Goal: Task Accomplishment & Management: Complete application form

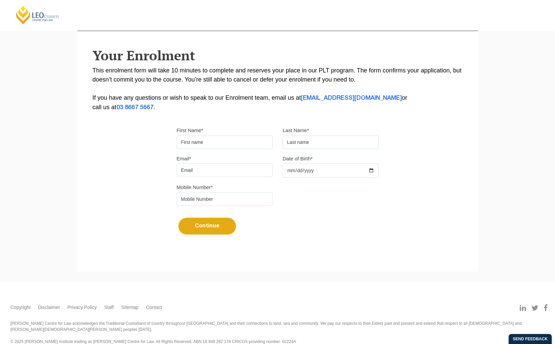
type input "[PERSON_NAME]"
type input "[EMAIL_ADDRESS][DOMAIN_NAME]"
type input "0412664925"
click at [287, 168] on input "Date of Birth*" at bounding box center [331, 170] width 96 height 14
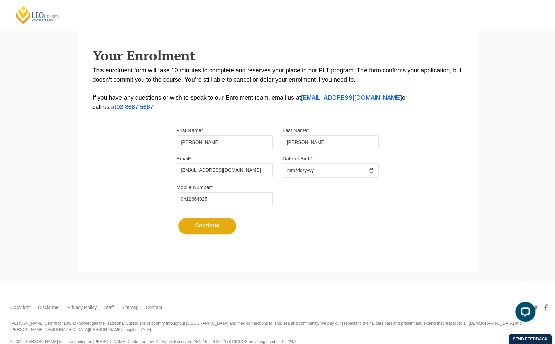
click at [291, 170] on input "Date of Birth*" at bounding box center [331, 170] width 96 height 14
click at [295, 172] on input "Date of Birth*" at bounding box center [331, 170] width 96 height 14
click at [315, 172] on input "Date of Birth*" at bounding box center [331, 170] width 96 height 14
click at [287, 169] on input "Date of Birth*" at bounding box center [331, 170] width 96 height 14
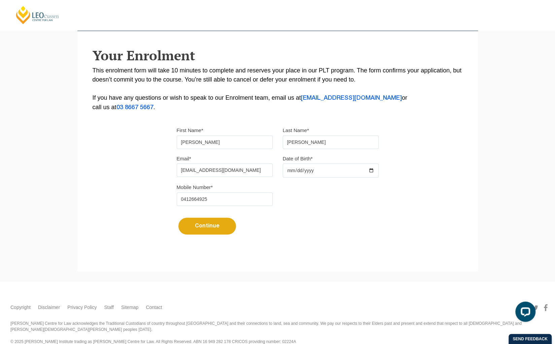
click at [287, 169] on input "Date of Birth*" at bounding box center [331, 170] width 96 height 14
type input "[DATE]"
click at [214, 227] on button "Continue" at bounding box center [207, 226] width 58 height 17
select select
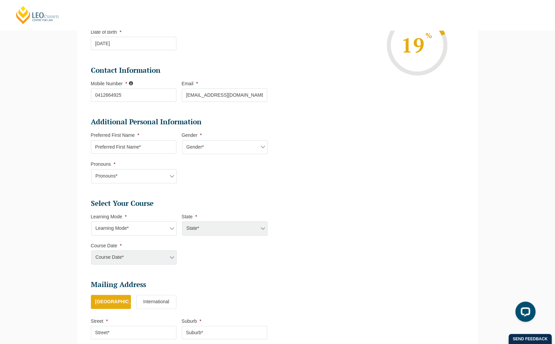
scroll to position [300, 0]
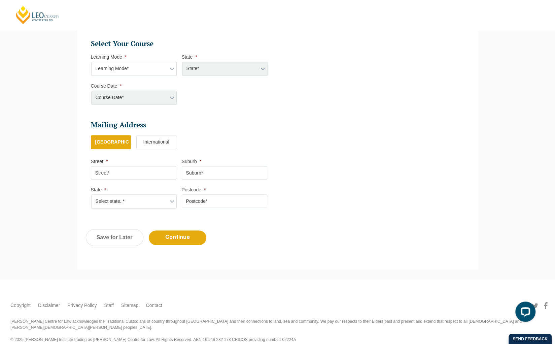
click at [135, 72] on select "Learning Mode* Online Full Time Learning Online Part Time Learning Blended Full…" at bounding box center [134, 69] width 86 height 14
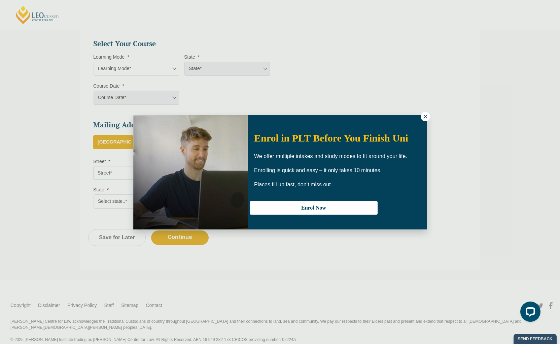
click at [418, 116] on div "Enrol in PLT Before You Finish Uni We offer multiple intakes and study modes to…" at bounding box center [280, 172] width 294 height 115
click at [428, 116] on icon at bounding box center [426, 116] width 6 height 6
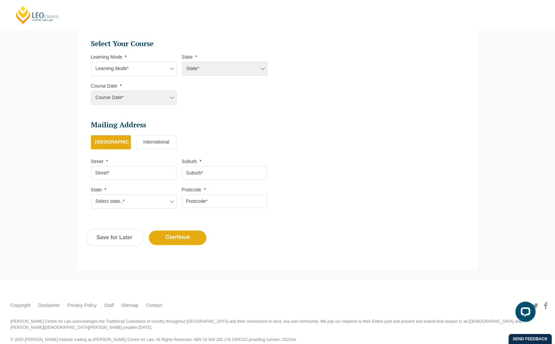
scroll to position [104, 0]
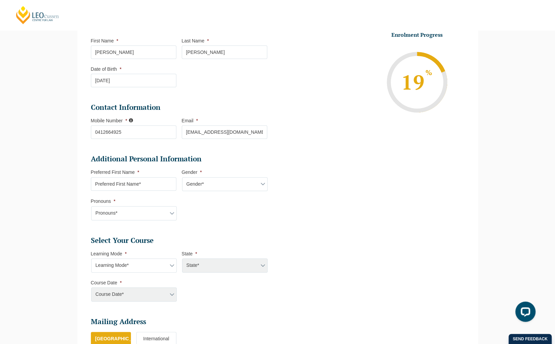
click at [168, 188] on input "Preferred First Name *" at bounding box center [134, 183] width 86 height 13
type input "[PERSON_NAME]"
click at [191, 186] on select "Gender* [DEMOGRAPHIC_DATA] [DEMOGRAPHIC_DATA] [DEMOGRAPHIC_DATA] [DEMOGRAPHIC_D…" at bounding box center [225, 184] width 86 height 14
select select "[DEMOGRAPHIC_DATA]"
click at [182, 177] on select "Gender* [DEMOGRAPHIC_DATA] [DEMOGRAPHIC_DATA] [DEMOGRAPHIC_DATA] [DEMOGRAPHIC_D…" at bounding box center [225, 184] width 86 height 14
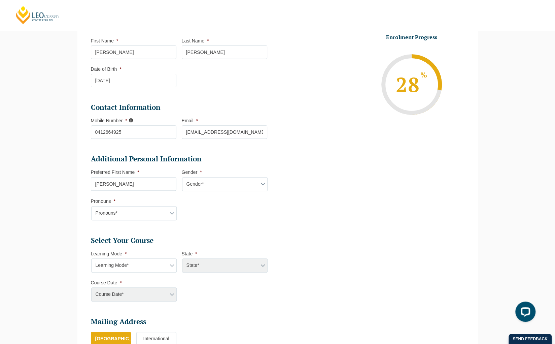
click at [172, 211] on select "Pronouns* She/Her/Hers He/Him/His They/Them/Theirs Other Prefer not to disclose" at bounding box center [134, 213] width 86 height 14
select select "She/Her/Hers"
click at [91, 206] on select "Pronouns* She/Her/Hers He/Him/His They/Them/Theirs Other Prefer not to disclose" at bounding box center [134, 213] width 86 height 14
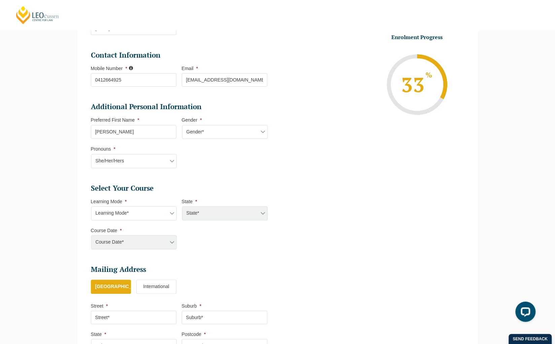
scroll to position [156, 0]
click at [212, 135] on select "Gender* [DEMOGRAPHIC_DATA] [DEMOGRAPHIC_DATA] [DEMOGRAPHIC_DATA] [DEMOGRAPHIC_D…" at bounding box center [225, 132] width 86 height 14
click at [144, 192] on ul "Select Your Course This field is hidden when viewing the form Only for Flinder …" at bounding box center [182, 205] width 182 height 44
click at [143, 210] on select "Learning Mode* Online Full Time Learning Online Part Time Learning Blended Full…" at bounding box center [134, 213] width 86 height 14
select select "Online Full Time Learning"
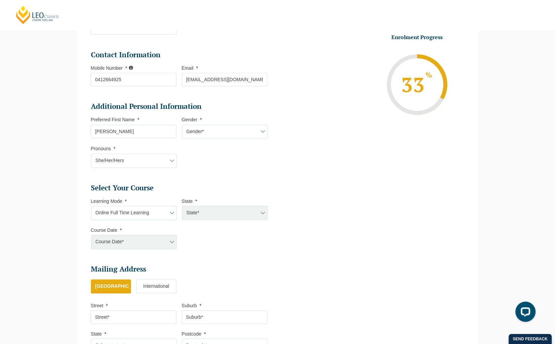
click at [91, 206] on select "Learning Mode* Online Full Time Learning Online Part Time Learning Blended Full…" at bounding box center [134, 213] width 86 height 14
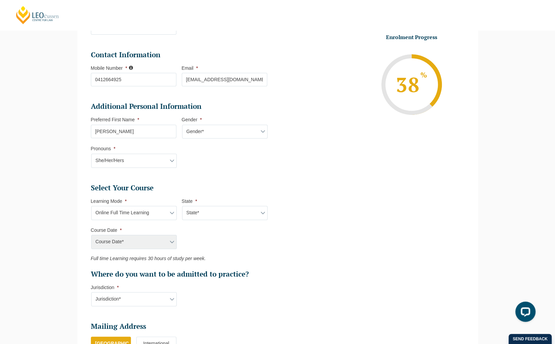
click at [148, 239] on div "Course Date* [PERSON_NAME] 2024 [DATE] ([DATE] to [DATE]) [DATE] ([DATE] to [DA…" at bounding box center [134, 242] width 86 height 14
click at [172, 241] on div "Course Date* [PERSON_NAME] 2024 [DATE] ([DATE] to [DATE]) [DATE] ([DATE] to [DA…" at bounding box center [134, 242] width 86 height 14
click at [231, 209] on select "State* National ([GEOGRAPHIC_DATA]/[GEOGRAPHIC_DATA], [GEOGRAPHIC_DATA], [GEOGR…" at bounding box center [225, 213] width 86 height 14
select select "National ([GEOGRAPHIC_DATA]/[GEOGRAPHIC_DATA], [GEOGRAPHIC_DATA], [GEOGRAPHIC_D…"
click at [182, 206] on select "State* National ([GEOGRAPHIC_DATA]/[GEOGRAPHIC_DATA], [GEOGRAPHIC_DATA], [GEOGR…" at bounding box center [225, 213] width 86 height 14
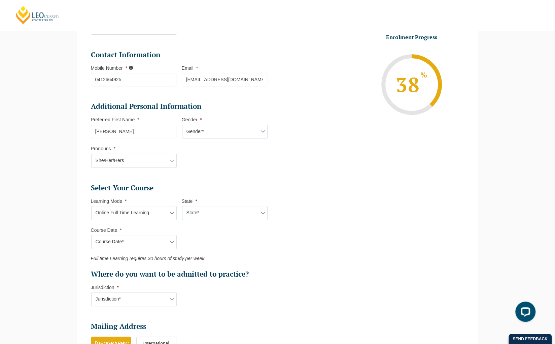
click at [168, 242] on select "Course Date* [DATE] ([DATE] to [DATE]) [DATE] ([DATE] to [DATE]) [DATE] ([DATE]…" at bounding box center [134, 242] width 86 height 14
select select "[DATE] ([DATE] to [DATE])"
click at [91, 235] on select "Course Date* [DATE] ([DATE] to [DATE]) [DATE] ([DATE] to [DATE]) [DATE] ([DATE]…" at bounding box center [134, 242] width 86 height 14
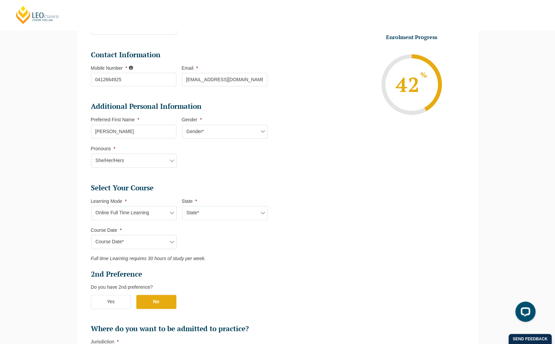
type input "Intake [DATE] FT"
type input "Practical Legal Training (NAT)"
select select "NAT PLT (SEP) 2025 Full Time Online"
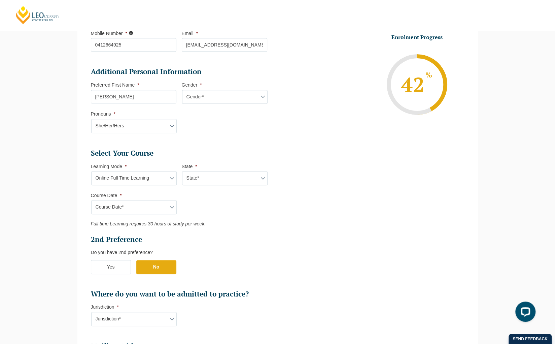
scroll to position [196, 0]
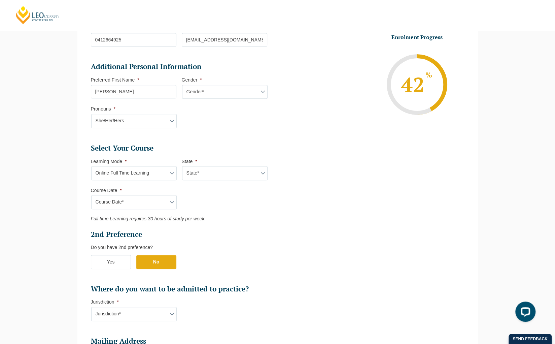
click at [159, 174] on select "Learning Mode* Online Full Time Learning Online Part Time Learning Blended Full…" at bounding box center [134, 173] width 86 height 14
click at [195, 181] on ul "Select Your Course This field is hidden when viewing the form Only for Flinder …" at bounding box center [182, 218] width 182 height 150
click at [143, 263] on label "No" at bounding box center [156, 262] width 40 height 14
click at [0, 0] on input "No" at bounding box center [0, 0] width 0 height 0
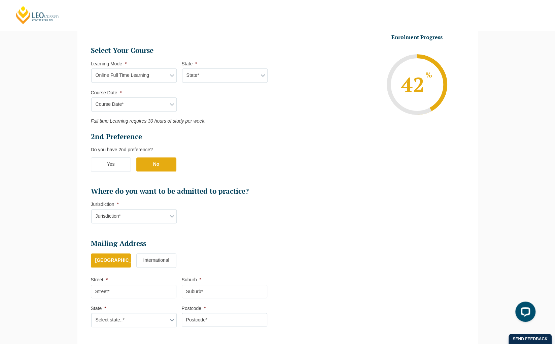
scroll to position [297, 0]
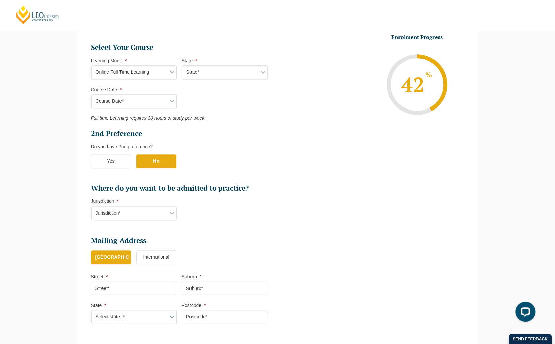
click at [166, 213] on select "Jurisdiction* VIC [GEOGRAPHIC_DATA]/[GEOGRAPHIC_DATA] SA [GEOGRAPHIC_DATA] [GEO…" at bounding box center [134, 213] width 86 height 14
select select "ACT/[GEOGRAPHIC_DATA]"
click at [91, 206] on select "Jurisdiction* VIC [GEOGRAPHIC_DATA]/[GEOGRAPHIC_DATA] SA [GEOGRAPHIC_DATA] [GEO…" at bounding box center [134, 213] width 86 height 14
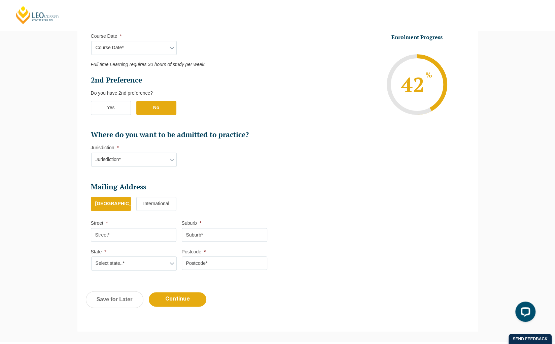
scroll to position [351, 0]
click at [123, 232] on input "Street *" at bounding box center [134, 233] width 86 height 13
type input "[STREET_ADDRESS]"
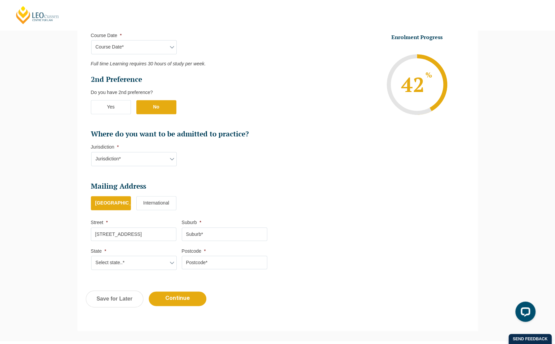
type input "[PERSON_NAME]"
select select "[GEOGRAPHIC_DATA]"
type input "2119"
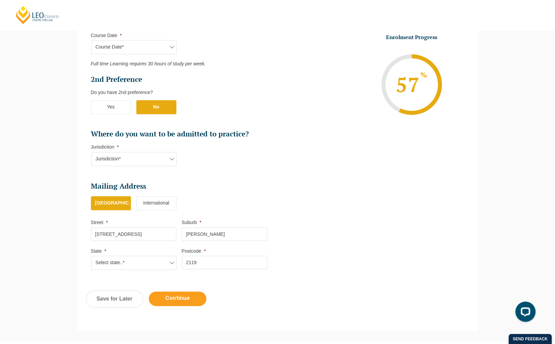
click at [181, 299] on input "Continue" at bounding box center [178, 298] width 58 height 14
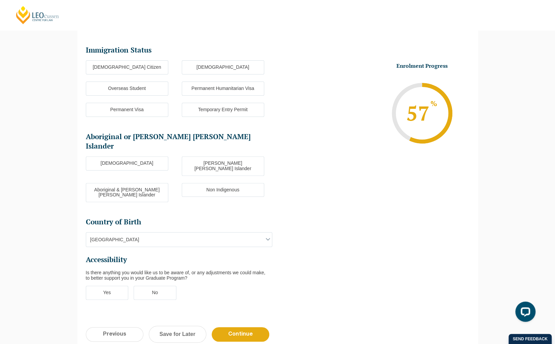
scroll to position [58, 0]
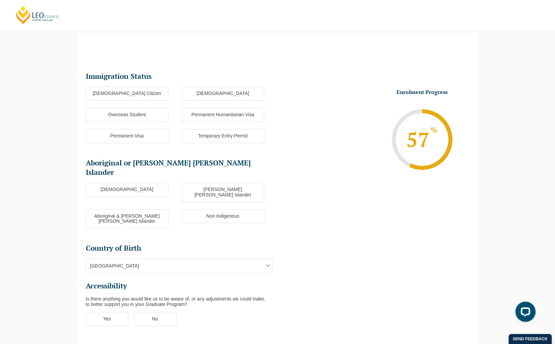
click at [160, 90] on label "[DEMOGRAPHIC_DATA] Citizen" at bounding box center [127, 94] width 83 height 14
click at [0, 0] on input "[DEMOGRAPHIC_DATA] Citizen" at bounding box center [0, 0] width 0 height 0
click at [199, 209] on label "Non Indigenous" at bounding box center [223, 216] width 83 height 14
click at [0, 0] on input "Non Indigenous" at bounding box center [0, 0] width 0 height 0
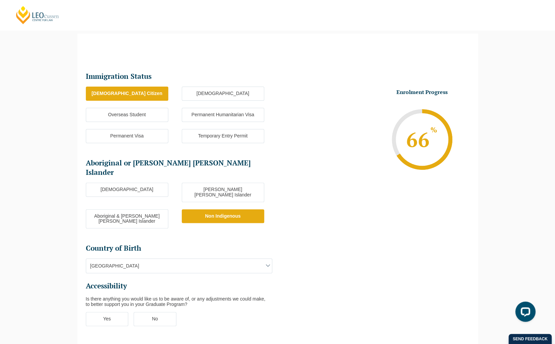
scroll to position [64, 0]
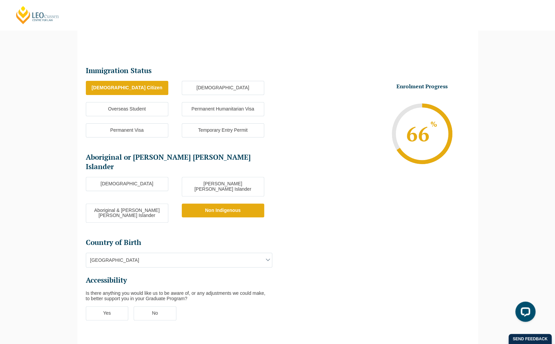
click at [166, 306] on label "No" at bounding box center [155, 313] width 43 height 14
click at [0, 0] on input "No" at bounding box center [0, 0] width 0 height 0
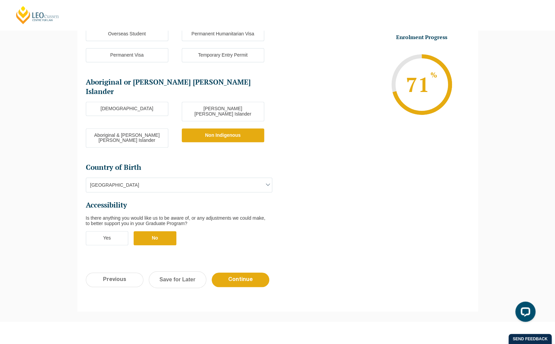
scroll to position [139, 0]
click at [232, 272] on input "Continue" at bounding box center [241, 279] width 58 height 14
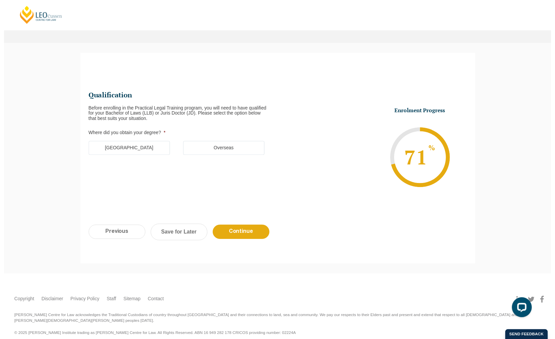
scroll to position [0, 0]
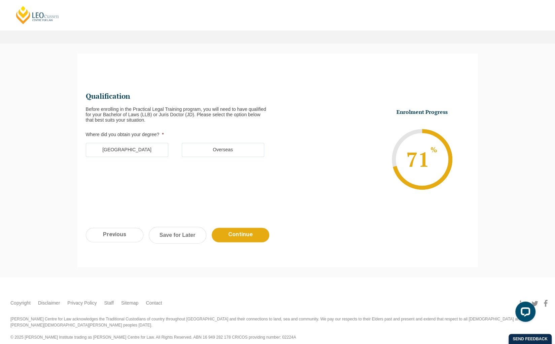
click at [160, 150] on label "[GEOGRAPHIC_DATA]" at bounding box center [127, 150] width 83 height 14
click at [0, 0] on input "[GEOGRAPHIC_DATA]" at bounding box center [0, 0] width 0 height 0
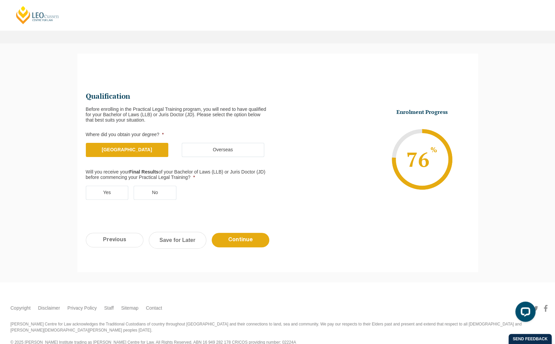
click at [115, 187] on label "Yes" at bounding box center [107, 193] width 43 height 14
click at [0, 0] on input "Yes" at bounding box center [0, 0] width 0 height 0
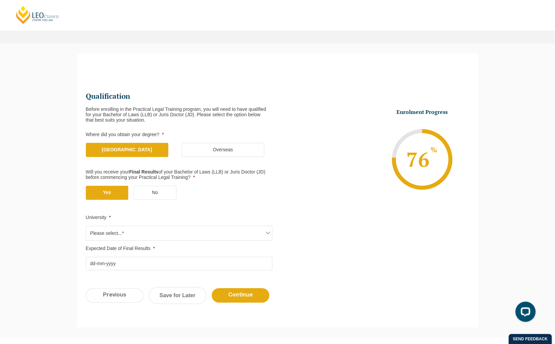
click at [205, 231] on span "Please select...*" at bounding box center [179, 233] width 186 height 14
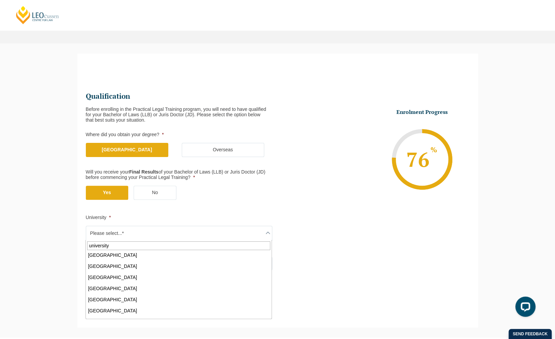
scroll to position [113, 0]
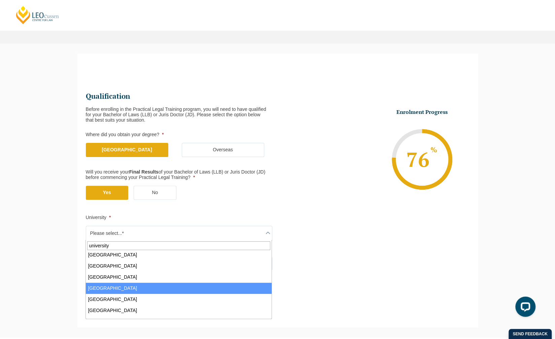
type input "university"
select select "[GEOGRAPHIC_DATA]"
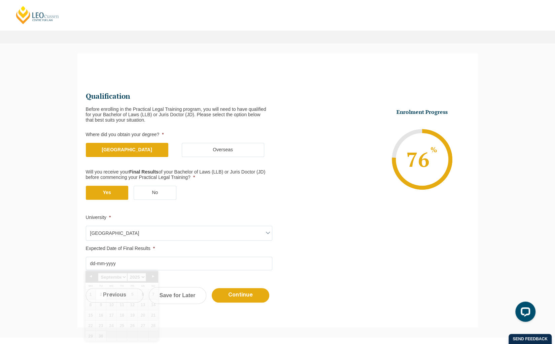
click at [154, 257] on input "Expected Date of Final Results *" at bounding box center [179, 263] width 187 height 13
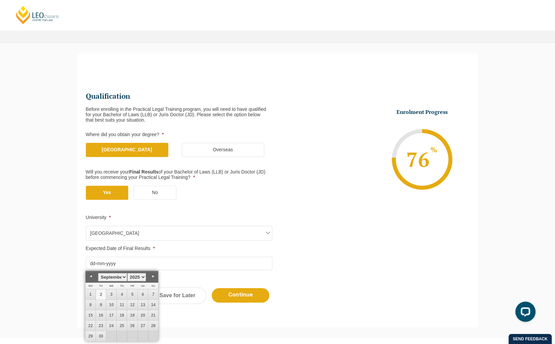
click at [168, 232] on span "[GEOGRAPHIC_DATA]" at bounding box center [179, 233] width 186 height 14
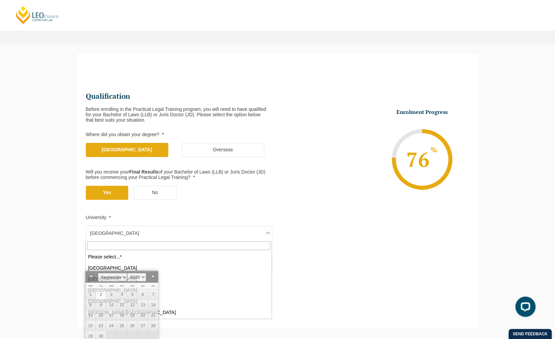
scroll to position [356, 0]
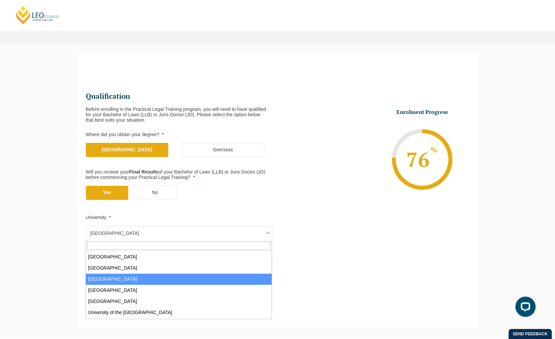
click at [183, 220] on li "University * Please select...* [GEOGRAPHIC_DATA] [GEOGRAPHIC_DATA] [GEOGRAPHIC_…" at bounding box center [182, 228] width 192 height 26
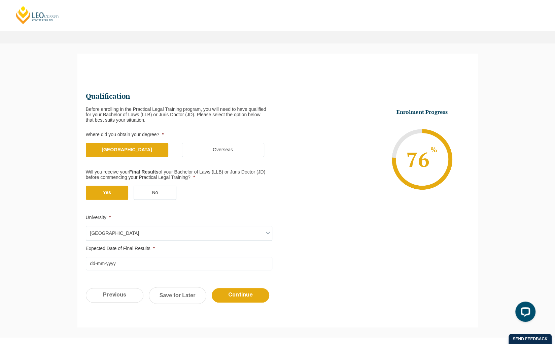
click at [146, 264] on input "Expected Date of Final Results *" at bounding box center [179, 263] width 187 height 13
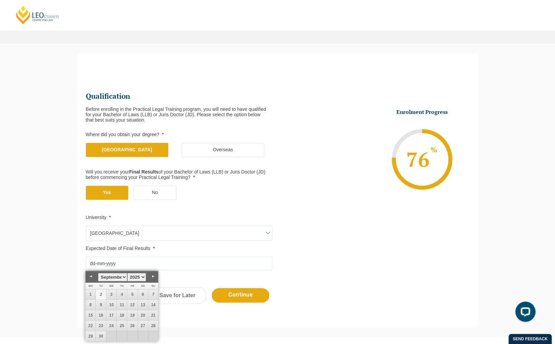
click at [156, 249] on label "Expected Date of Final Results *" at bounding box center [179, 248] width 187 height 5
click at [156, 257] on input "Expected Date of Final Results *" at bounding box center [179, 263] width 187 height 13
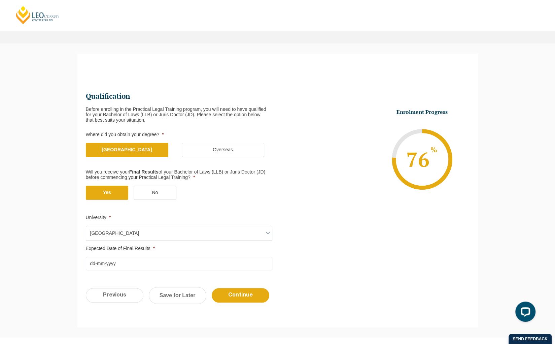
click at [164, 238] on span "[GEOGRAPHIC_DATA]" at bounding box center [179, 233] width 186 height 14
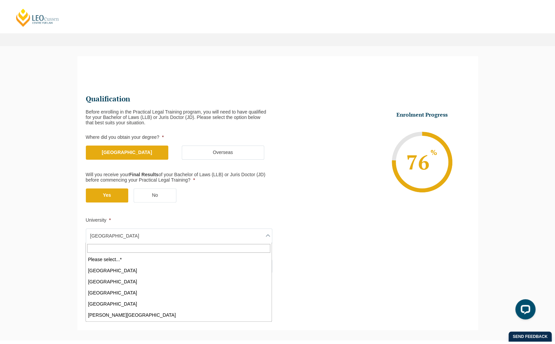
scroll to position [367, 0]
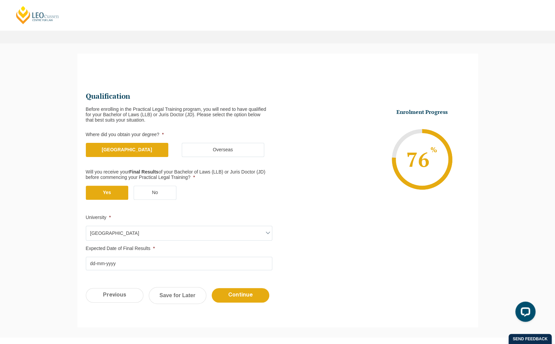
click at [186, 221] on li "University * Please select...* [GEOGRAPHIC_DATA] [GEOGRAPHIC_DATA] [GEOGRAPHIC_…" at bounding box center [182, 228] width 192 height 26
click at [153, 264] on input "Expected Date of Final Results *" at bounding box center [179, 263] width 187 height 13
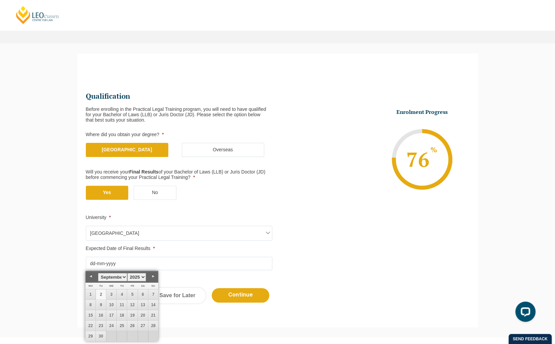
click at [123, 278] on select "January February March April May June July August September October November De…" at bounding box center [112, 277] width 29 height 8
click at [134, 273] on select "1925 1926 1927 1928 1929 1930 1931 1932 1933 1934 1935 1936 1937 1938 1939 1940…" at bounding box center [136, 277] width 19 height 8
click at [145, 335] on link "30" at bounding box center [143, 336] width 10 height 10
type input "[DATE]"
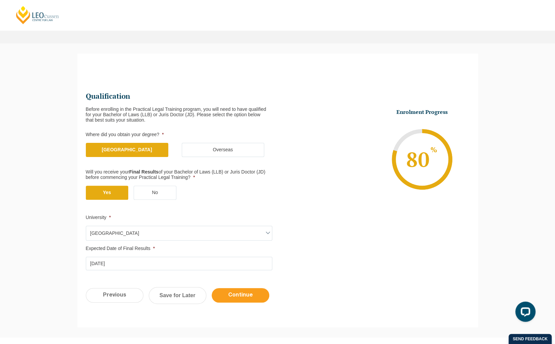
click at [233, 295] on input "Continue" at bounding box center [241, 295] width 58 height 14
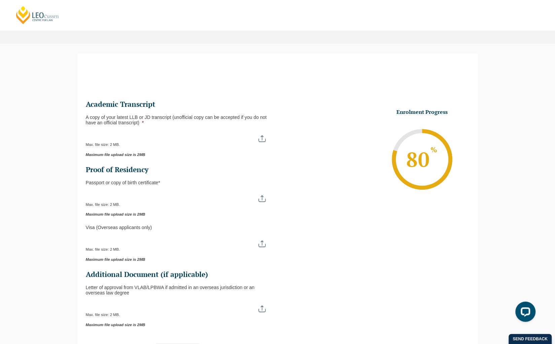
scroll to position [58, 0]
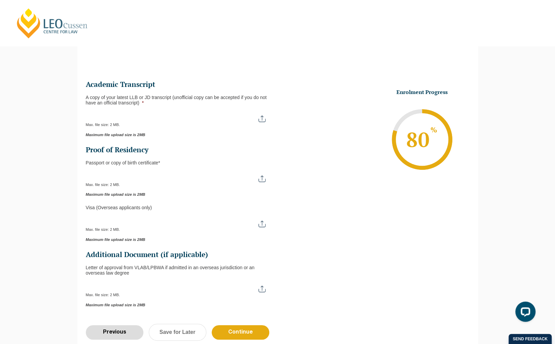
click at [107, 331] on input "Previous" at bounding box center [115, 332] width 58 height 14
click at [107, 331] on div "[PERSON_NAME] Centre for Law Search here Practical Legal Training Our Practical…" at bounding box center [277, 195] width 555 height 506
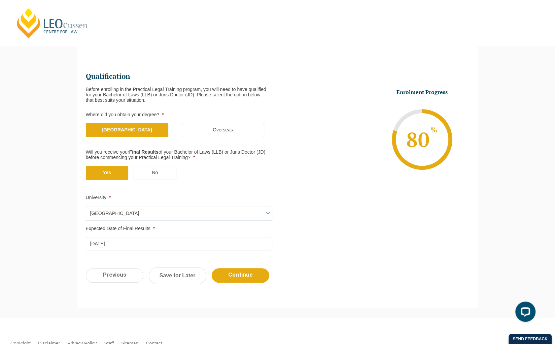
scroll to position [0, 0]
click at [129, 275] on input "Previous" at bounding box center [115, 275] width 58 height 14
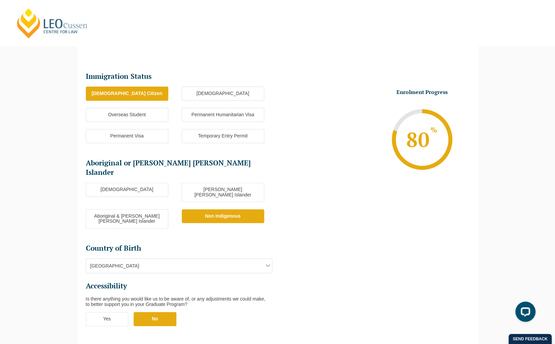
select select "Online Full Time Learning"
select select "National ([GEOGRAPHIC_DATA]/[GEOGRAPHIC_DATA], [GEOGRAPHIC_DATA], [GEOGRAPHIC_D…"
select select
select select "[DATE] ([DATE] to [DATE])"
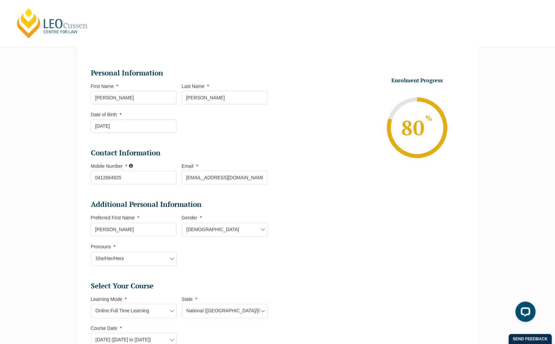
drag, startPoint x: 154, startPoint y: 100, endPoint x: 57, endPoint y: 96, distance: 97.4
click at [57, 96] on div "Please note that your information is saved on our server as you enter it. Congr…" at bounding box center [277, 329] width 555 height 610
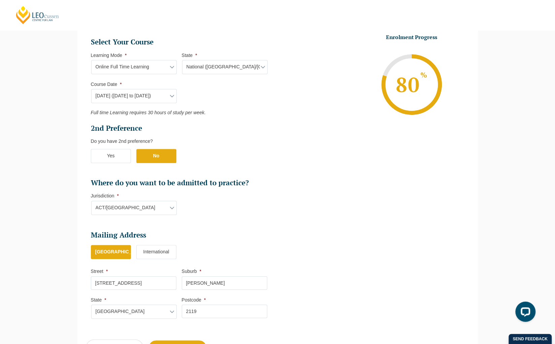
scroll to position [412, 0]
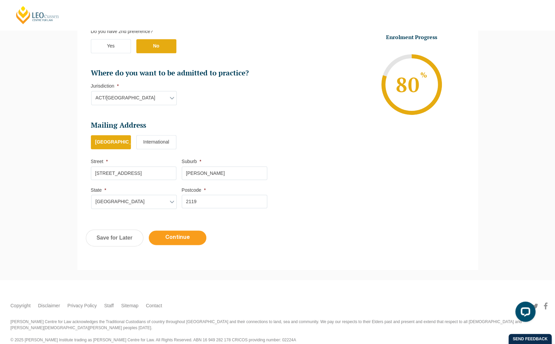
type input "[PERSON_NAME]"
click at [190, 232] on input "Continue" at bounding box center [178, 237] width 58 height 14
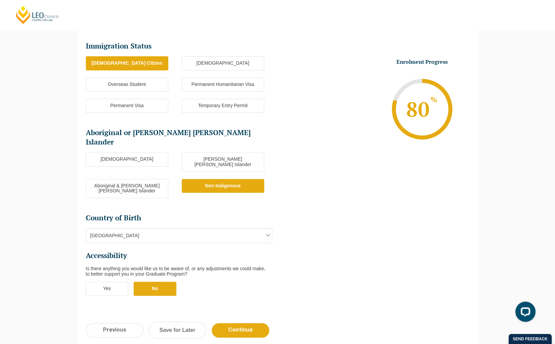
scroll to position [91, 0]
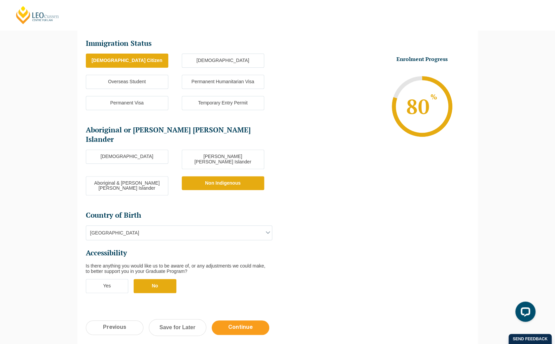
click at [231, 320] on input "Continue" at bounding box center [241, 327] width 58 height 14
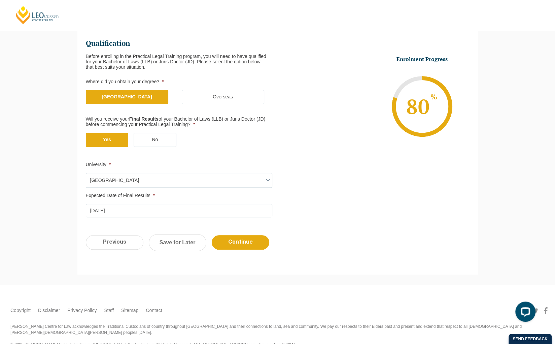
scroll to position [58, 0]
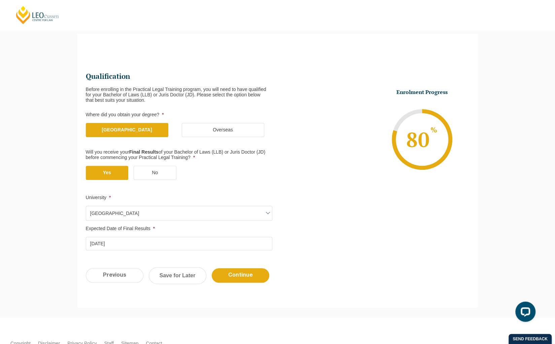
click at [244, 283] on div "Previous Continue Save for Later" at bounding box center [277, 278] width 401 height 37
click at [248, 279] on input "Continue" at bounding box center [241, 275] width 58 height 14
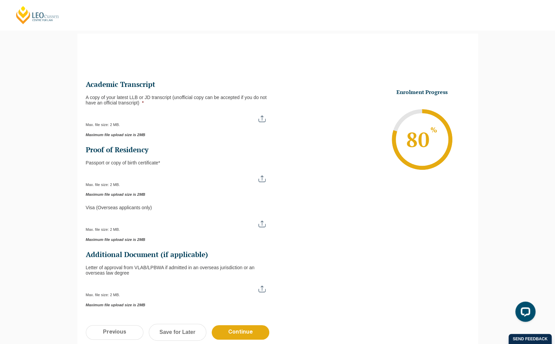
scroll to position [0, 0]
click at [263, 122] on div "Max. file size: 2 MB." at bounding box center [179, 118] width 187 height 17
click at [264, 119] on input "A copy of your latest LLB or JD transcript (unofficial copy can be accepted if …" at bounding box center [179, 115] width 187 height 11
type input "C:\fakepath\Official Transcript [GEOGRAPHIC_DATA]pdf"
click at [265, 180] on input "Passport or Copy of Birth Certificate *" at bounding box center [179, 175] width 187 height 11
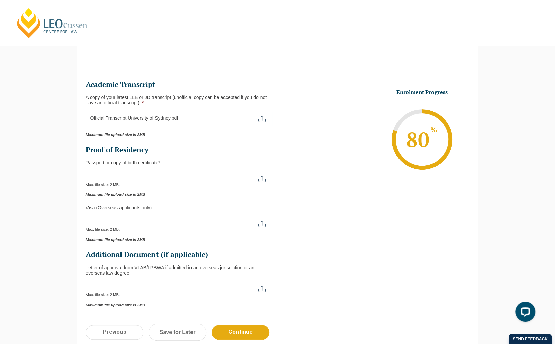
type input "C:\fakepath\[PERSON_NAME] Passport.pdf"
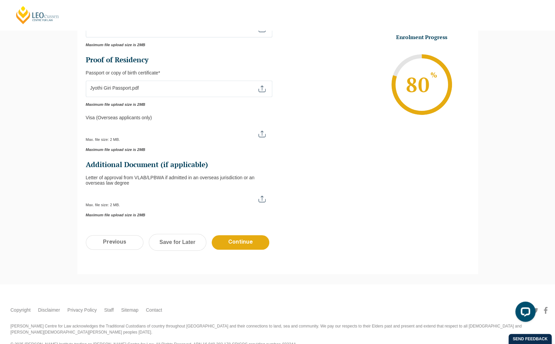
scroll to position [149, 0]
click at [243, 236] on input "Continue" at bounding box center [241, 242] width 58 height 14
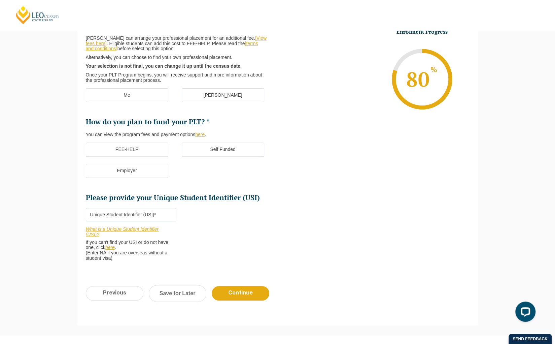
scroll to position [58, 0]
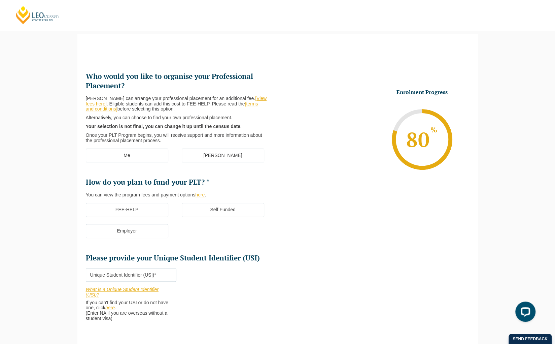
click at [208, 159] on label "[PERSON_NAME]" at bounding box center [223, 156] width 83 height 14
click at [0, 0] on input "[PERSON_NAME]" at bounding box center [0, 0] width 0 height 0
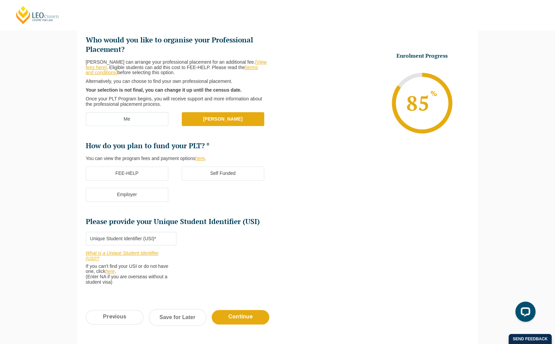
scroll to position [94, 0]
click at [222, 175] on label "Self Funded" at bounding box center [223, 174] width 83 height 14
click at [0, 0] on input "Self Funded" at bounding box center [0, 0] width 0 height 0
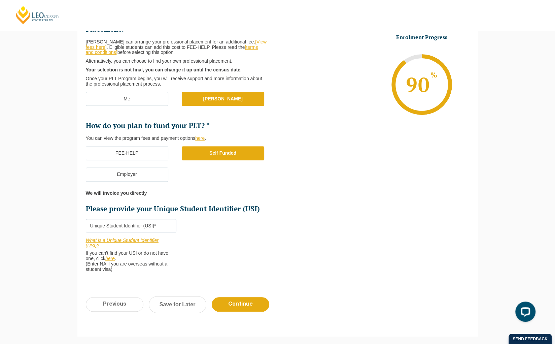
scroll to position [115, 0]
click at [164, 151] on label "FEE-HELP" at bounding box center [127, 153] width 83 height 14
click at [0, 0] on input "FEE-HELP" at bounding box center [0, 0] width 0 height 0
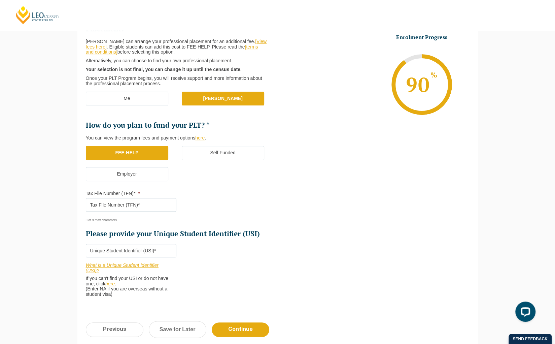
click at [151, 199] on input "Tax File Number (TFN)* *" at bounding box center [131, 204] width 91 height 13
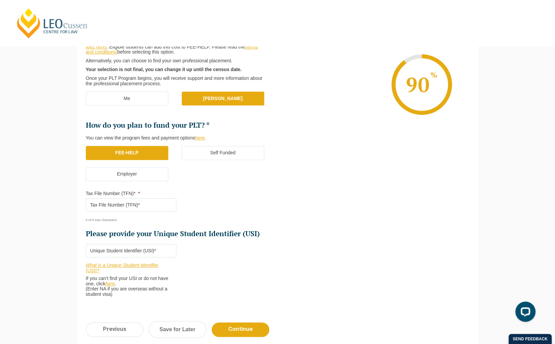
click at [157, 251] on input "Please provide your Unique Student Identifier (USI) *" at bounding box center [131, 250] width 91 height 13
click at [149, 206] on input "Tax File Number (TFN)* *" at bounding box center [131, 204] width 91 height 13
type input "994779903"
click at [142, 253] on input "Please provide your Unique Student Identifier (USI) *" at bounding box center [131, 250] width 91 height 13
click at [131, 246] on input "Please provide your Unique Student Identifier (USI) *" at bounding box center [131, 250] width 91 height 13
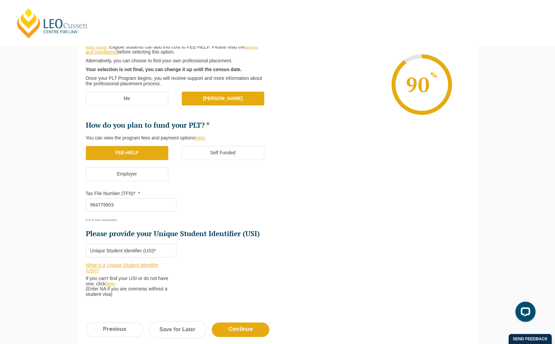
paste input "ZLS5AF3LJB"
type input "ZLS5AF3LJB"
drag, startPoint x: 243, startPoint y: 332, endPoint x: 241, endPoint y: 336, distance: 5.3
click at [241, 336] on div "Previous Continue Save for Later" at bounding box center [277, 332] width 401 height 37
click at [245, 323] on input "Continue" at bounding box center [241, 329] width 58 height 14
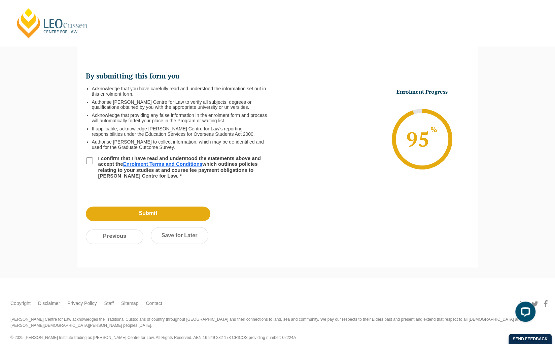
scroll to position [58, 0]
click at [94, 166] on label "I confirm that I have read and understood the statements above and accept the E…" at bounding box center [180, 167] width 173 height 23
click at [93, 164] on input "I confirm that I have read and understood the statements above and accept the E…" at bounding box center [89, 161] width 7 height 7
click at [169, 219] on input "Submit" at bounding box center [148, 214] width 125 height 14
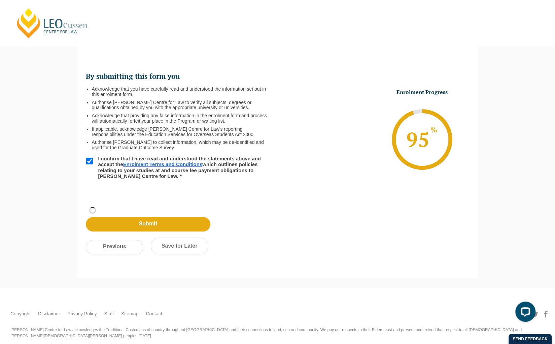
click at [224, 175] on label "I confirm that I have read and understood the statements above and accept the E…" at bounding box center [180, 167] width 173 height 23
click at [93, 164] on input "I confirm that I have read and understood the statements above and accept the E…" at bounding box center [89, 161] width 7 height 7
click at [224, 166] on label "I confirm that I have read and understood the statements above and accept the E…" at bounding box center [180, 167] width 173 height 23
click at [93, 164] on input "I confirm that I have read and understood the statements above and accept the E…" at bounding box center [89, 161] width 7 height 7
checkbox input "true"
